Goal: Information Seeking & Learning: Learn about a topic

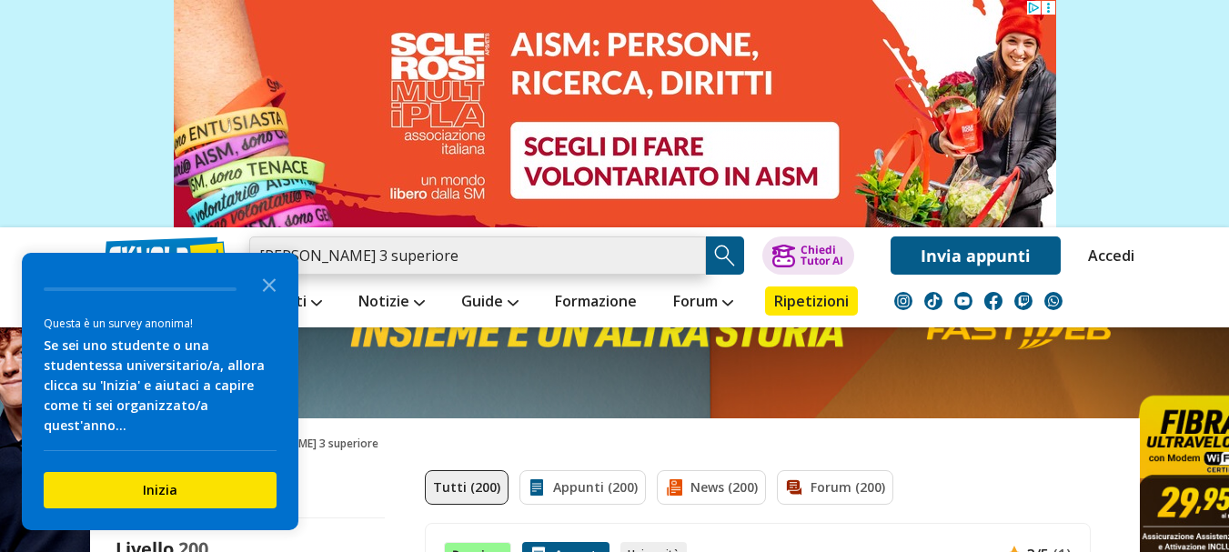
click at [527, 260] on input "william shakespeare 3 superiore" at bounding box center [477, 255] width 456 height 38
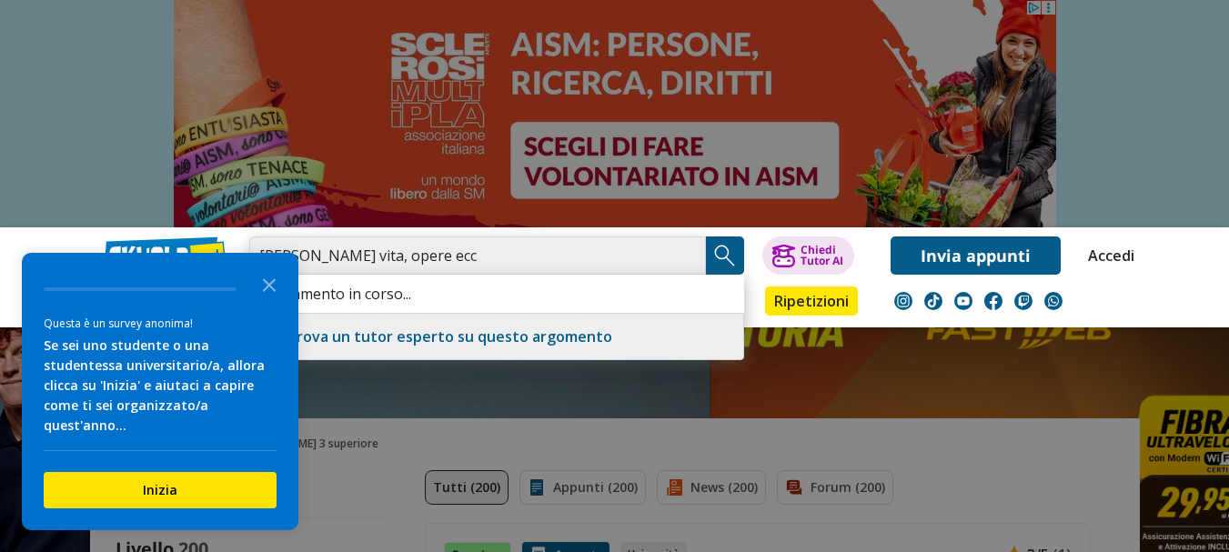
type input "[PERSON_NAME] vita, opere ecc"
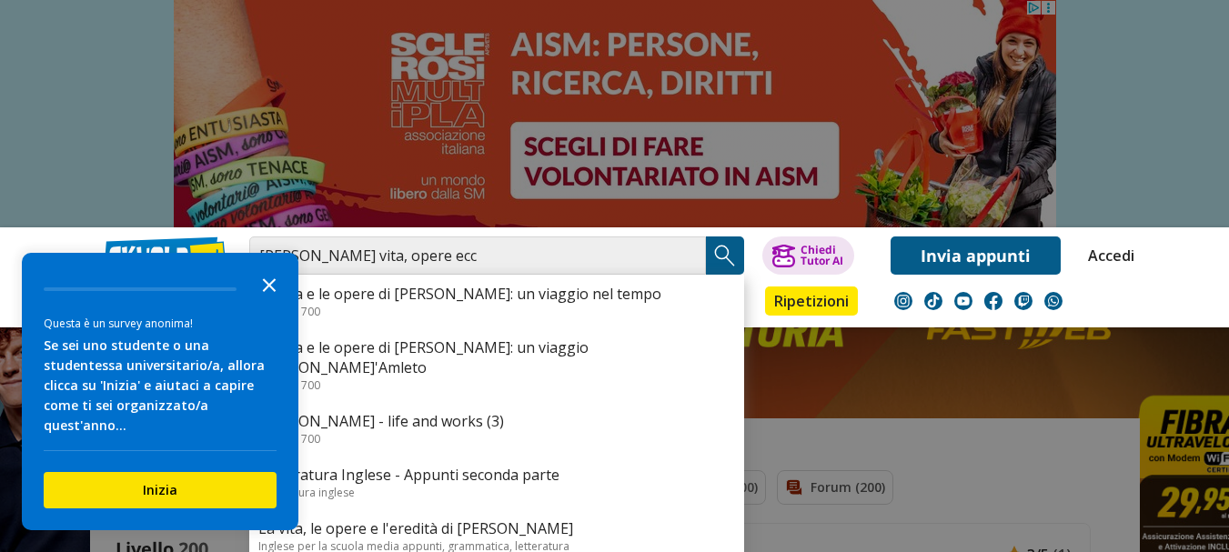
click at [264, 292] on polygon "Close the survey" at bounding box center [270, 285] width 14 height 14
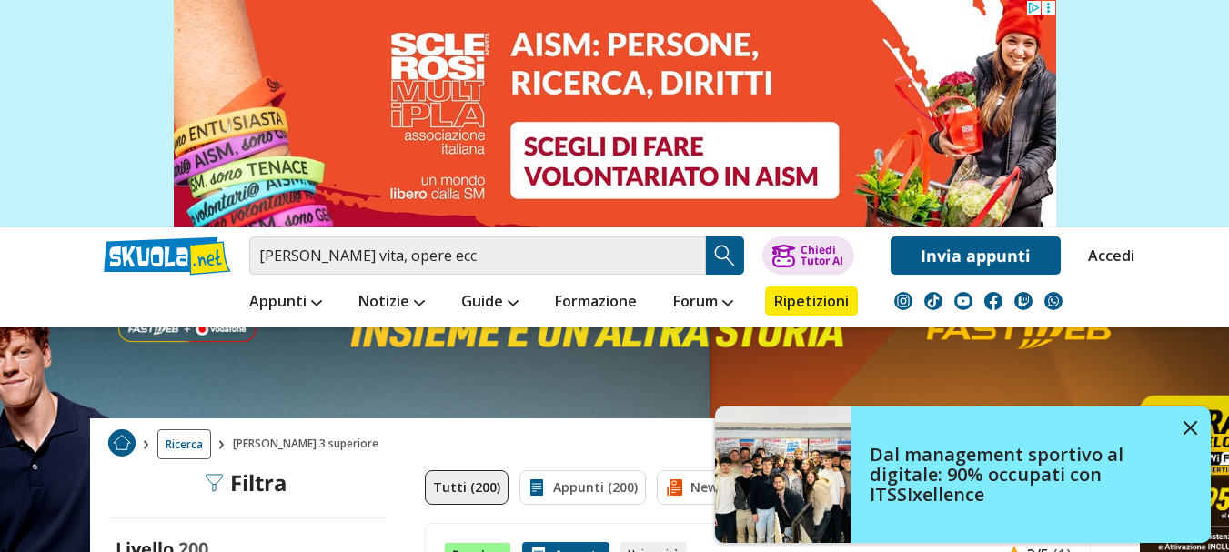
click at [729, 244] on img "Search Button" at bounding box center [724, 255] width 27 height 27
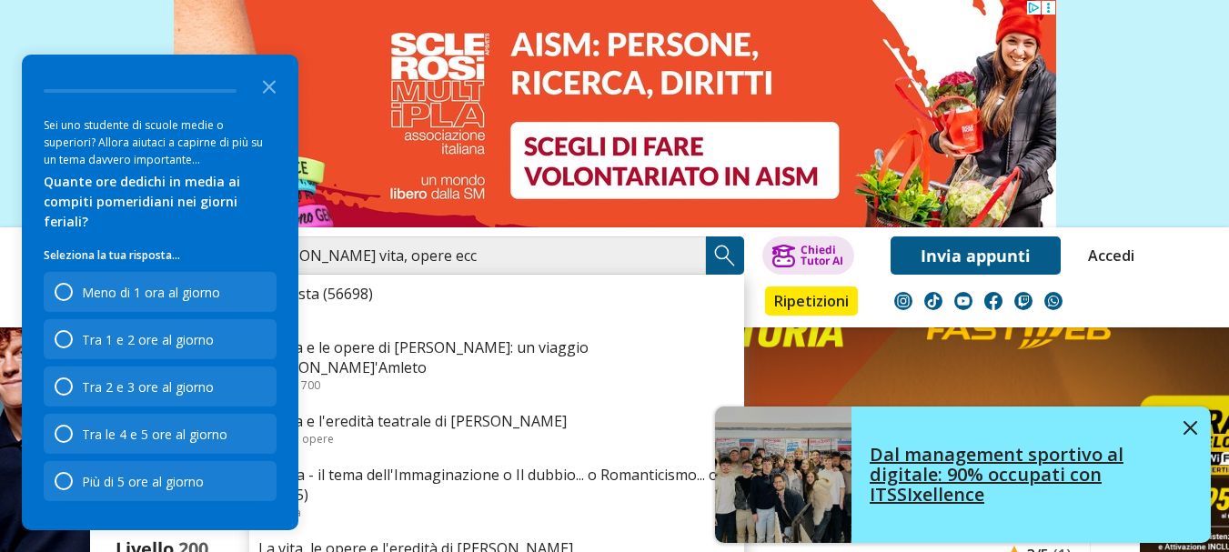
click at [1193, 427] on img at bounding box center [1190, 428] width 14 height 14
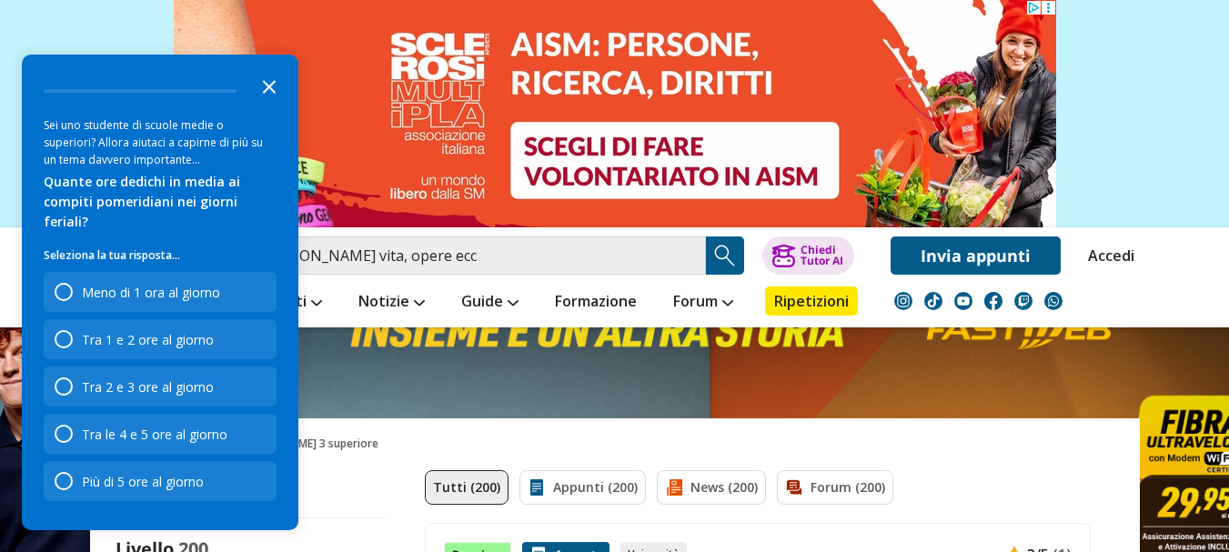
click at [269, 104] on icon "Close the survey" at bounding box center [269, 85] width 36 height 36
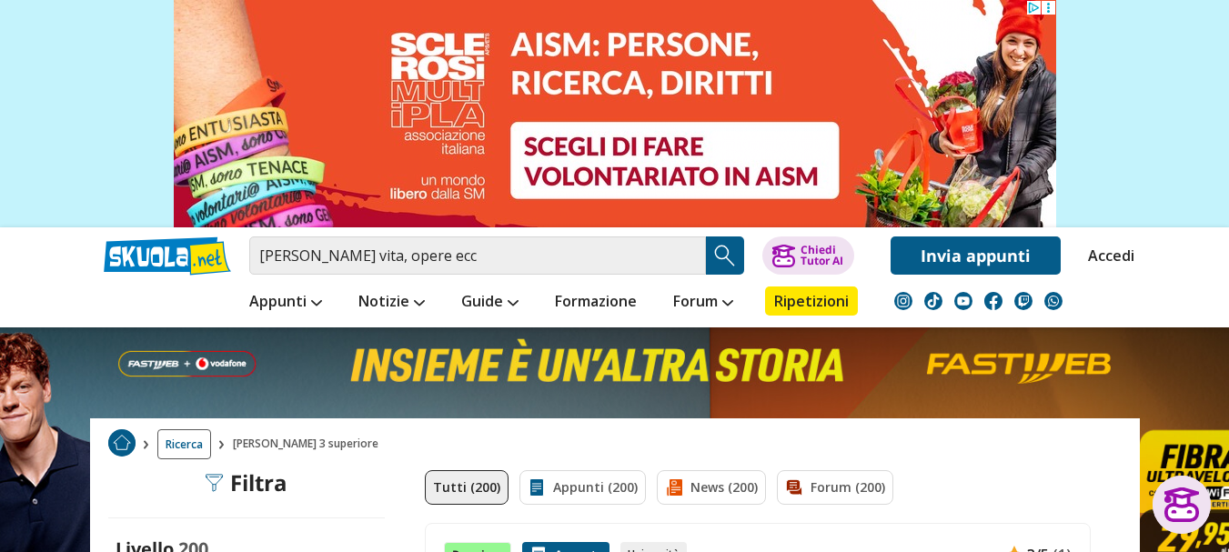
click at [725, 246] on img "Search Button" at bounding box center [724, 255] width 27 height 27
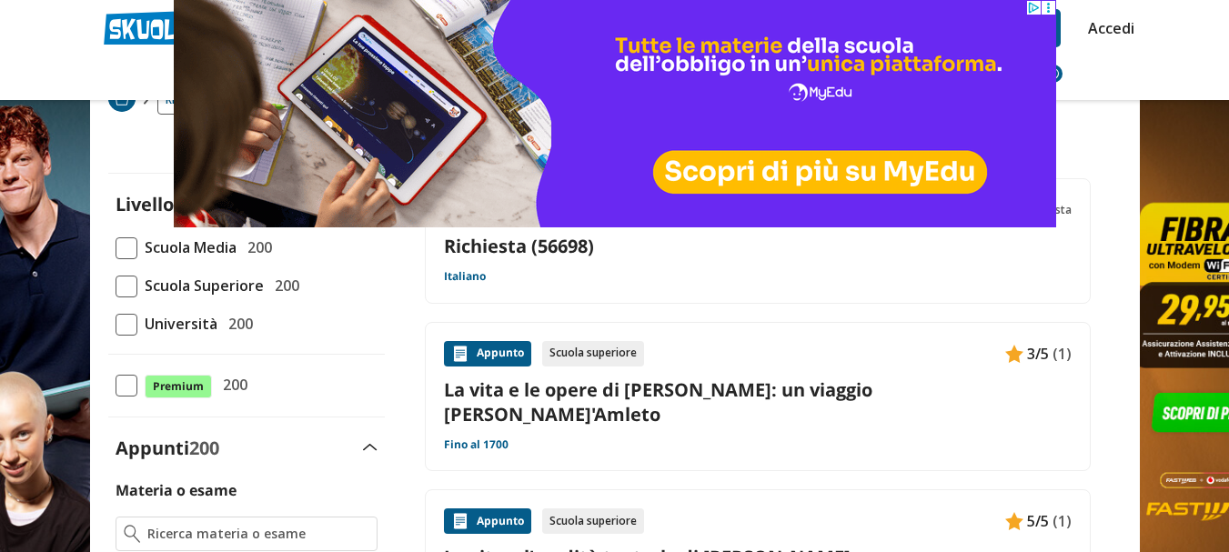
scroll to position [118, 0]
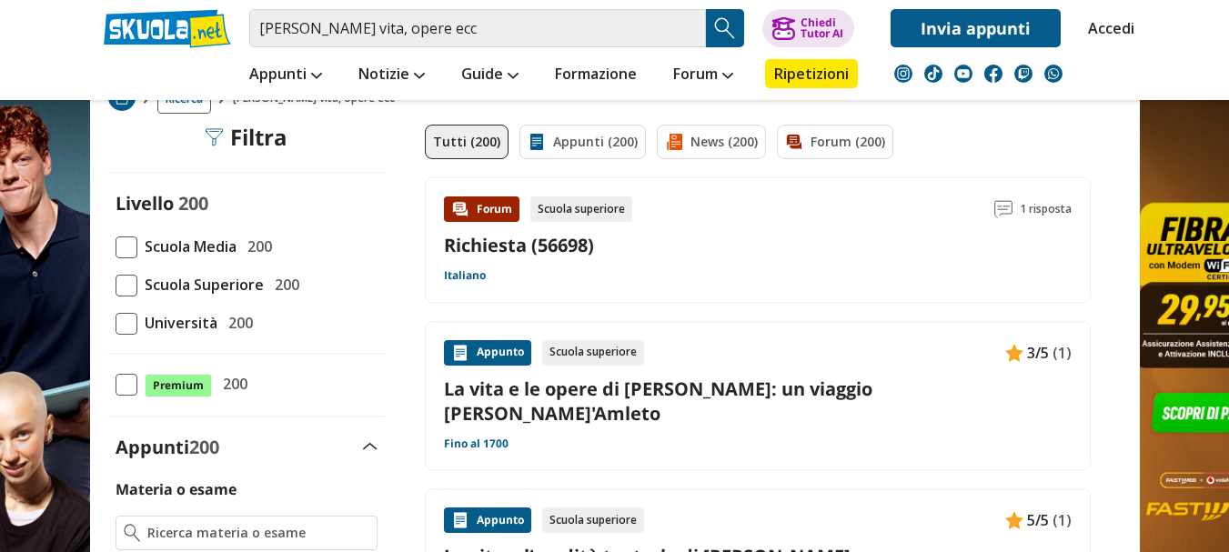
click at [135, 292] on span at bounding box center [126, 286] width 22 height 22
click at [115, 285] on input "Scuola Superiore 200" at bounding box center [115, 285] width 0 height 0
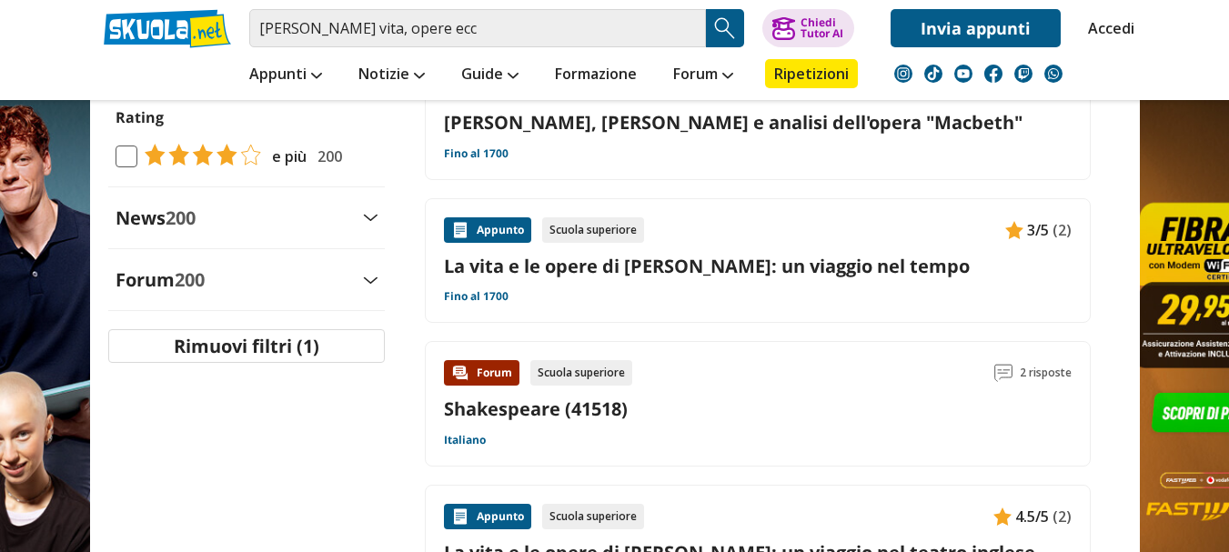
scroll to position [986, 0]
click at [745, 257] on link "La vita e le opere di [PERSON_NAME]: un viaggio nel tempo" at bounding box center [757, 265] width 627 height 25
